Goal: Obtain resource: Download file/media

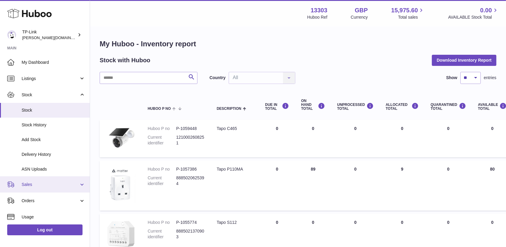
click at [53, 179] on link "Sales" at bounding box center [45, 184] width 90 height 16
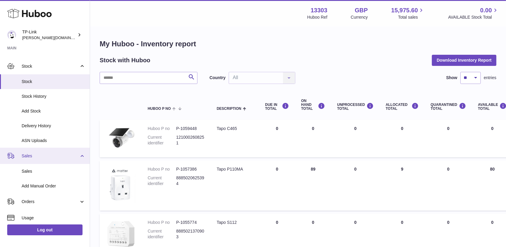
scroll to position [40, 0]
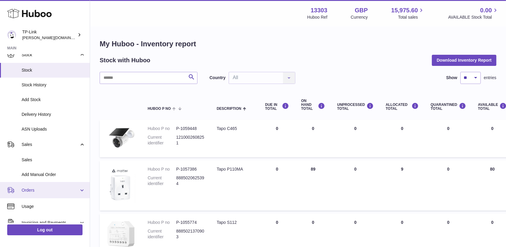
click at [56, 189] on span "Orders" at bounding box center [50, 190] width 57 height 6
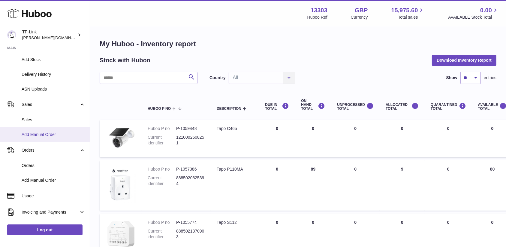
scroll to position [120, 0]
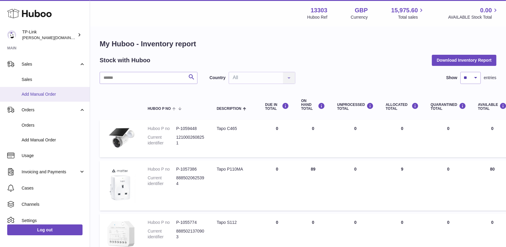
click at [46, 164] on link "Invoicing and Payments" at bounding box center [45, 171] width 90 height 16
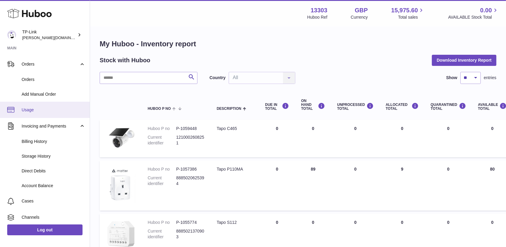
scroll to position [154, 0]
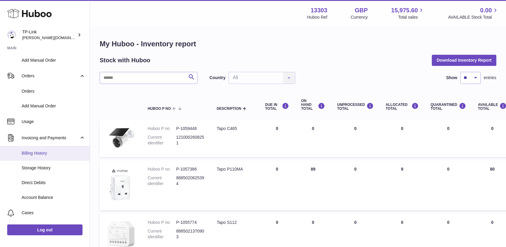
click at [48, 159] on link "Billing History" at bounding box center [45, 153] width 90 height 15
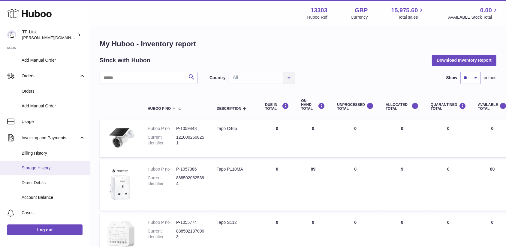
click at [48, 167] on span "Storage History" at bounding box center [54, 168] width 64 height 6
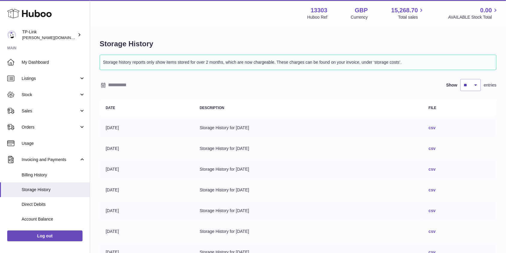
click at [442, 129] on td "csv" at bounding box center [460, 128] width 74 height 18
click at [436, 129] on link "csv" at bounding box center [432, 127] width 7 height 5
click at [174, 16] on div "Menu Huboo 13303 Huboo Ref GBP Currency 15,268.70 Total sales 0.00 AVAILABLE St…" at bounding box center [298, 13] width 402 height 14
